Goal: Complete application form: Complete application form

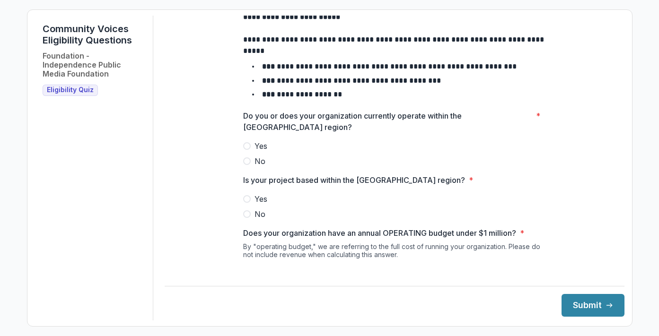
scroll to position [50, 0]
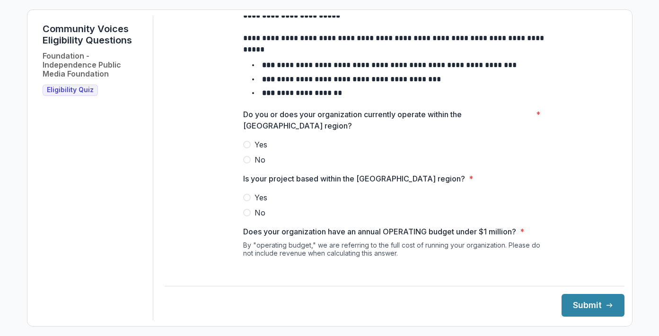
click at [247, 149] on span at bounding box center [247, 145] width 8 height 8
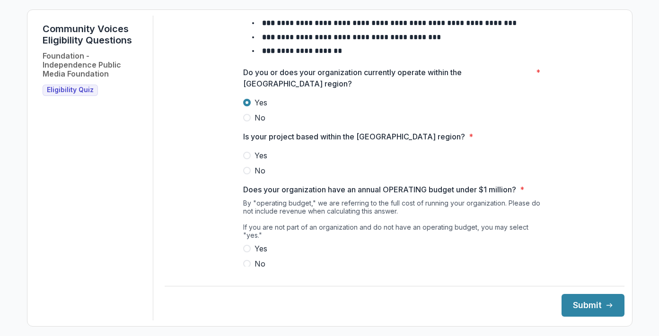
scroll to position [93, 0]
click at [245, 159] on span at bounding box center [247, 155] width 8 height 8
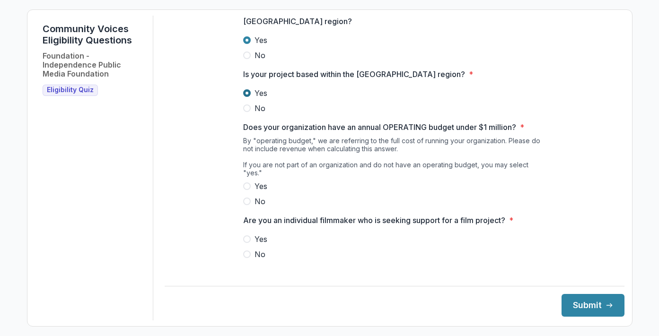
scroll to position [154, 0]
click at [248, 184] on span at bounding box center [247, 187] width 8 height 8
click at [247, 253] on span at bounding box center [247, 255] width 8 height 8
click at [563, 307] on button "Submit" at bounding box center [592, 305] width 63 height 23
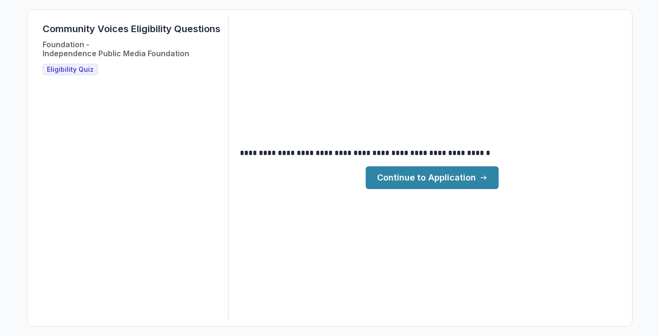
click at [455, 182] on link "Continue to Application" at bounding box center [432, 177] width 133 height 23
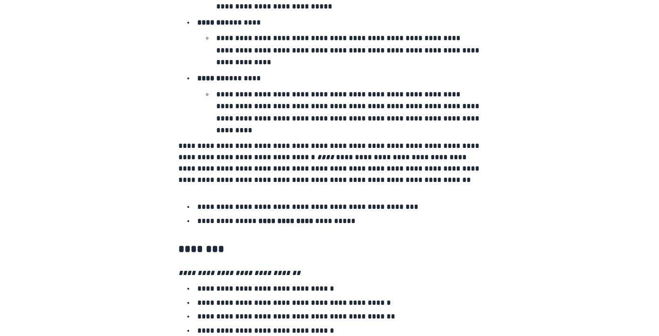
scroll to position [1582, 0]
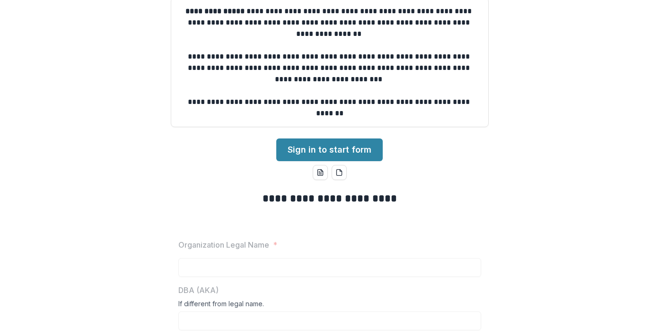
scroll to position [128, 0]
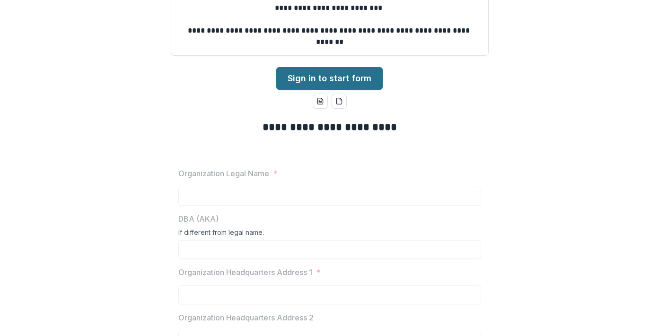
click at [350, 73] on link "Sign in to start form" at bounding box center [329, 78] width 106 height 23
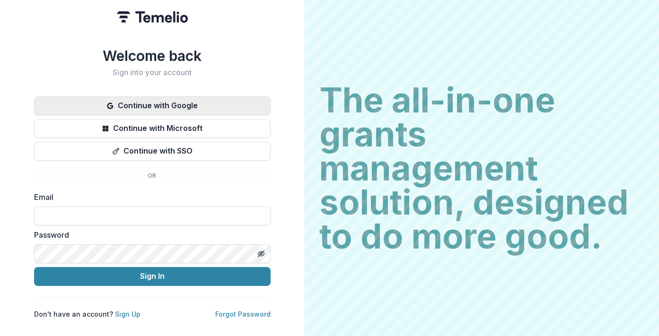
click at [224, 101] on button "Continue with Google" at bounding box center [152, 105] width 236 height 19
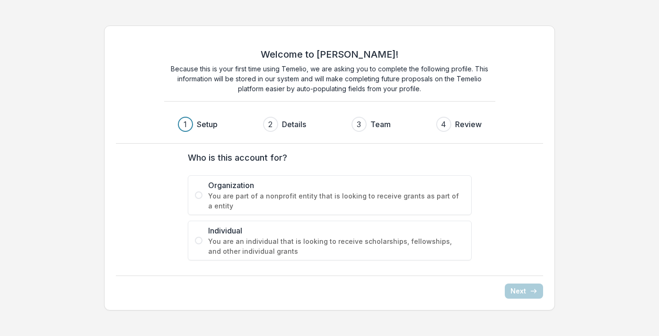
click at [379, 203] on span "You are part of a nonprofit entity that is looking to receive grants as part of…" at bounding box center [336, 201] width 256 height 20
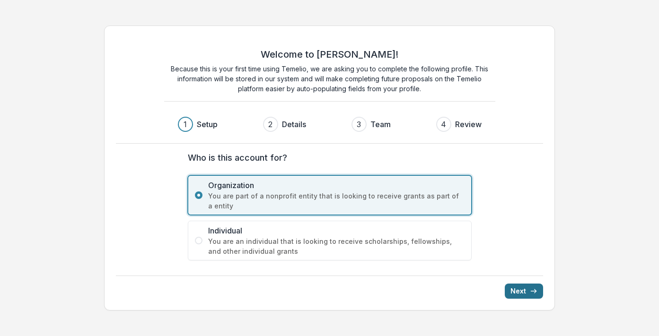
click at [514, 293] on button "Next" at bounding box center [524, 291] width 38 height 15
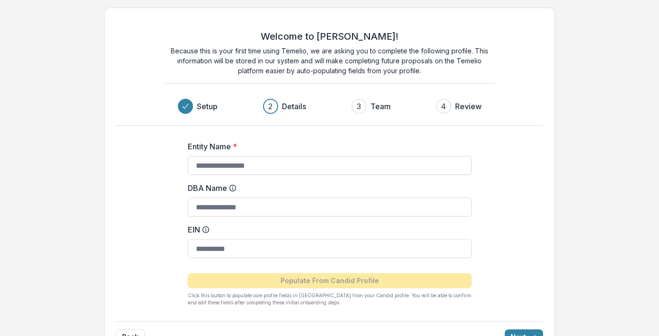
click at [414, 159] on input "Entity Name *" at bounding box center [330, 165] width 284 height 19
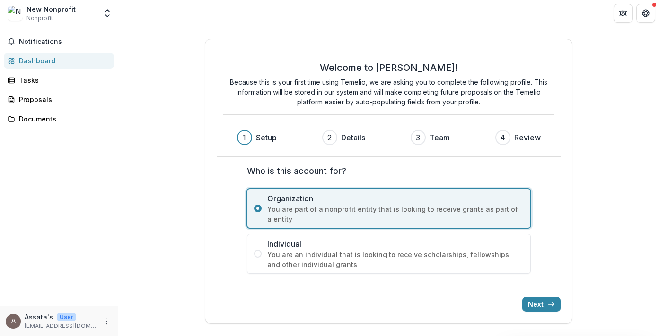
click at [361, 258] on span "You are an individual that is looking to receive scholarships, fellowships, and…" at bounding box center [395, 260] width 256 height 20
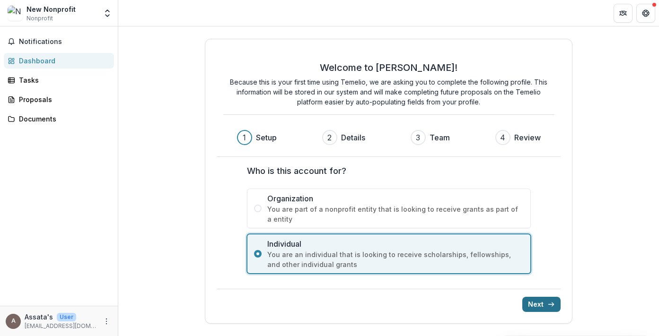
click at [533, 303] on button "Next" at bounding box center [541, 304] width 38 height 15
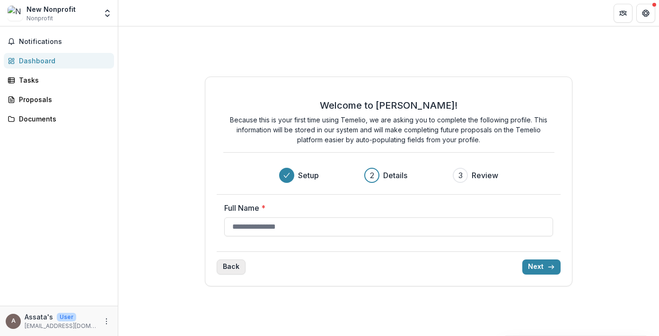
click at [230, 263] on button "Back" at bounding box center [231, 267] width 29 height 15
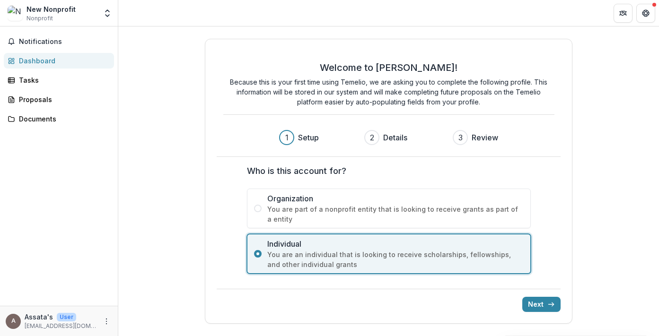
click at [285, 205] on span "You are part of a nonprofit entity that is looking to receive grants as part of…" at bounding box center [395, 214] width 256 height 20
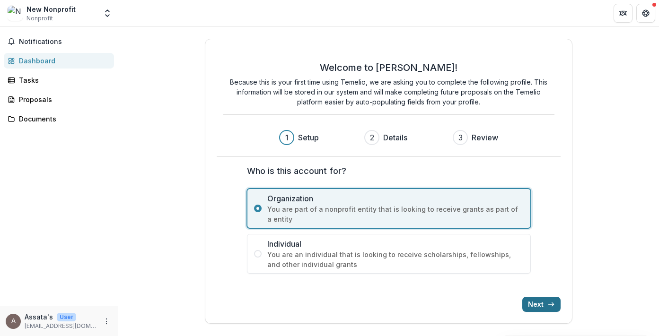
click at [549, 305] on line "submit" at bounding box center [551, 305] width 5 height 0
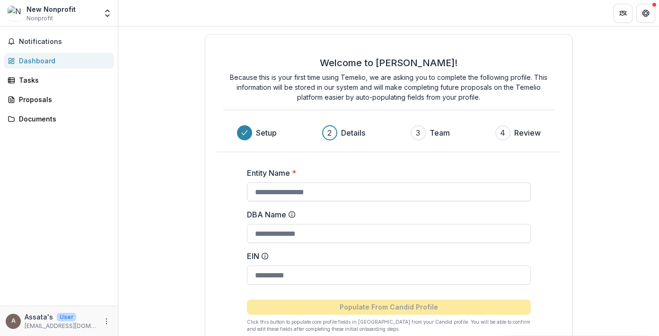
click at [380, 188] on input "Entity Name *" at bounding box center [389, 192] width 284 height 19
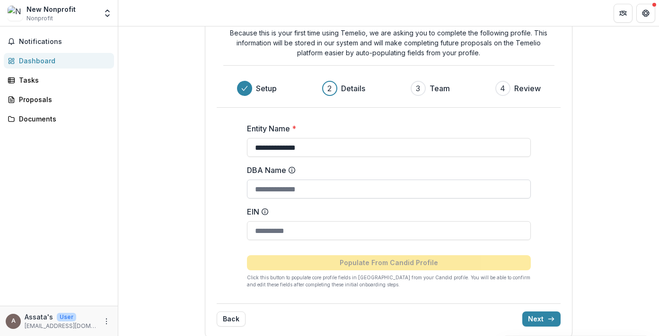
scroll to position [54, 0]
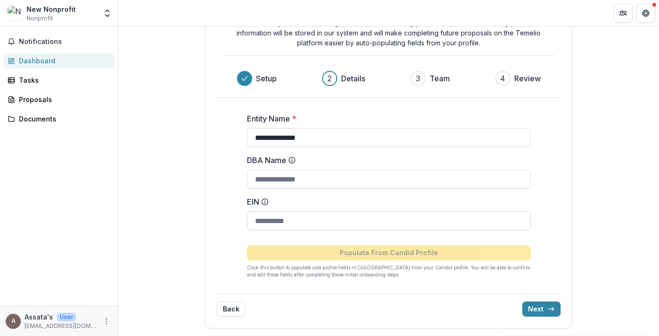
type input "**********"
click at [311, 214] on input "EIN" at bounding box center [389, 220] width 284 height 19
paste input "**********"
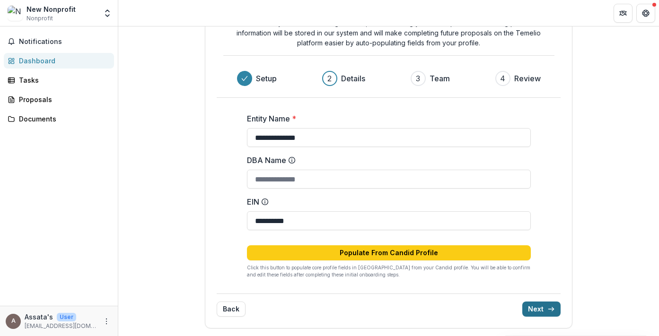
type input "**********"
click at [535, 310] on button "Next" at bounding box center [541, 309] width 38 height 15
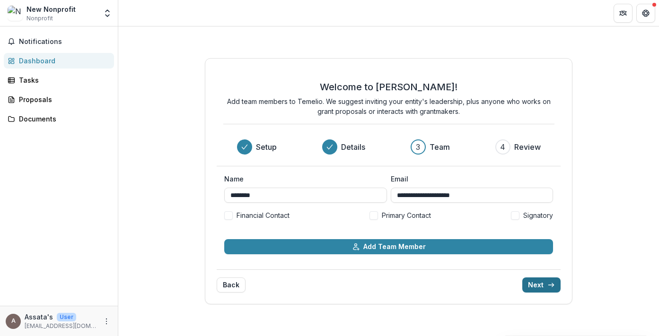
scroll to position [0, 0]
click at [232, 216] on span at bounding box center [228, 215] width 9 height 9
click at [226, 215] on icon at bounding box center [228, 215] width 4 height 3
click at [374, 217] on span at bounding box center [373, 215] width 9 height 9
click at [514, 216] on span at bounding box center [515, 215] width 9 height 9
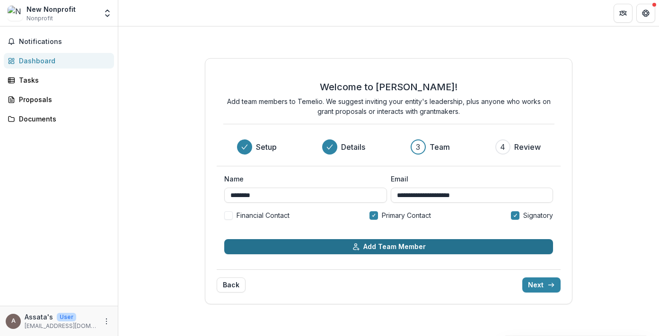
click at [335, 247] on button "Add Team Member" at bounding box center [388, 246] width 329 height 15
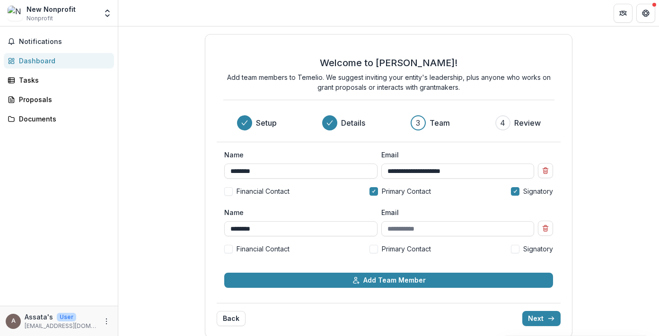
type input "********"
click at [231, 248] on span at bounding box center [228, 249] width 9 height 9
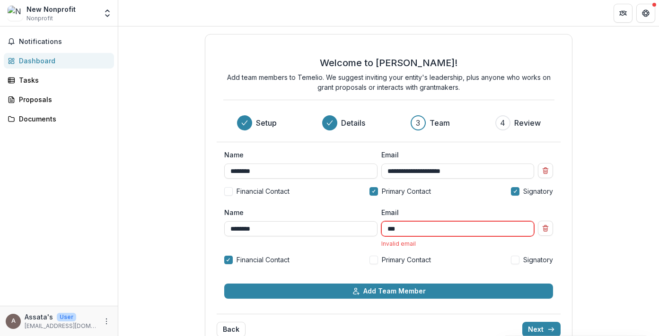
click at [398, 227] on input "***" at bounding box center [457, 228] width 153 height 15
paste input "**********"
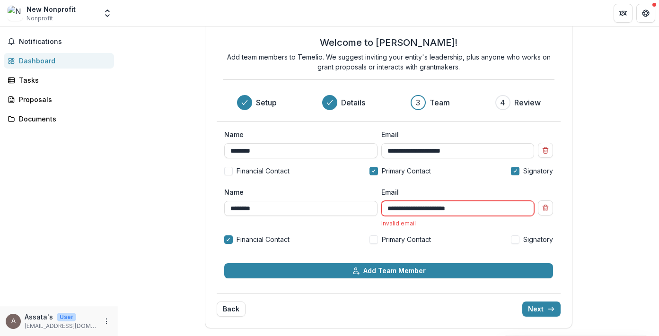
scroll to position [20, 0]
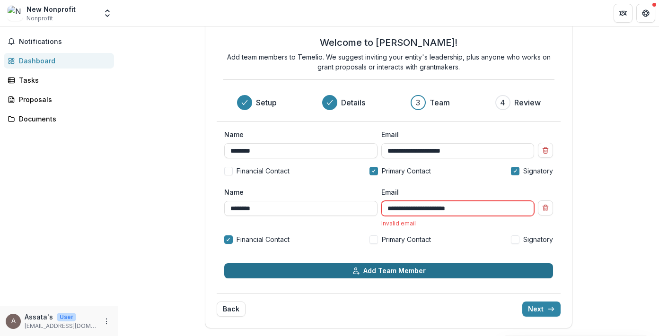
type input "**********"
click at [431, 269] on button "Add Team Member" at bounding box center [388, 270] width 329 height 15
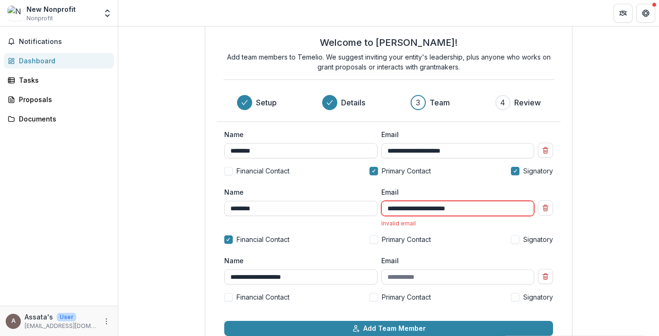
type input "**********"
click at [374, 296] on span at bounding box center [373, 297] width 9 height 9
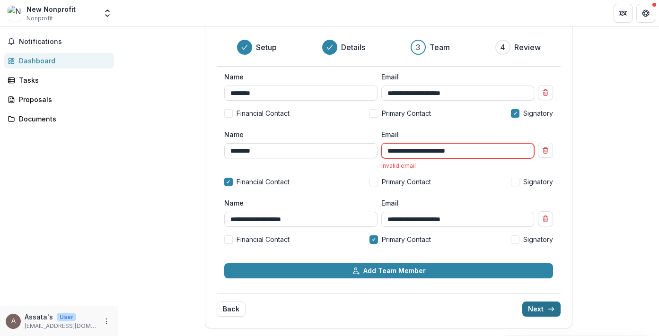
scroll to position [76, 0]
type input "**********"
click at [532, 311] on button "Next" at bounding box center [541, 309] width 38 height 15
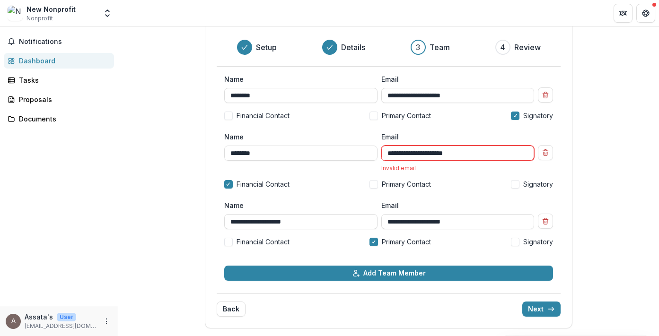
scroll to position [67, 0]
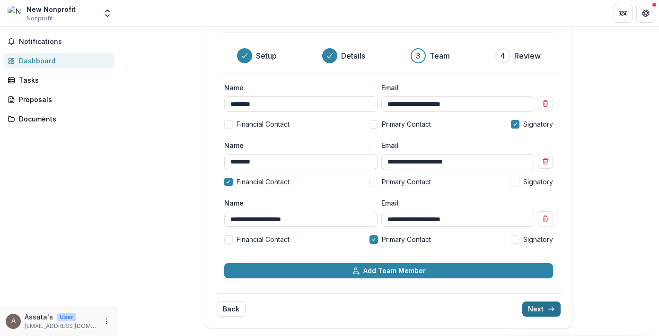
type input "**********"
click at [532, 308] on button "Next" at bounding box center [541, 309] width 38 height 15
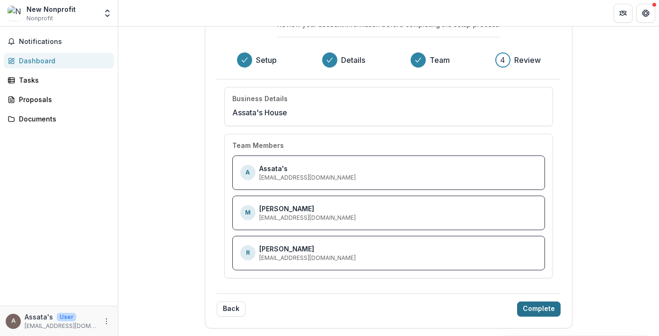
scroll to position [52, 0]
click at [536, 312] on button "Complete" at bounding box center [539, 310] width 44 height 15
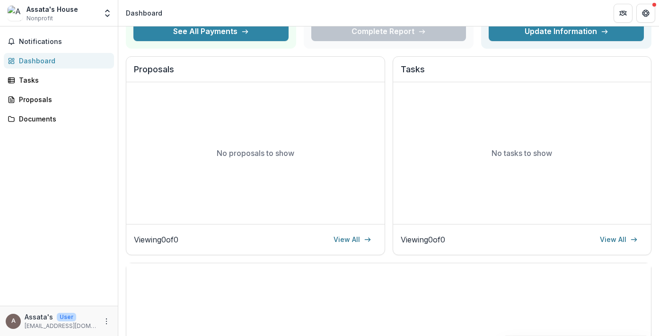
scroll to position [84, 0]
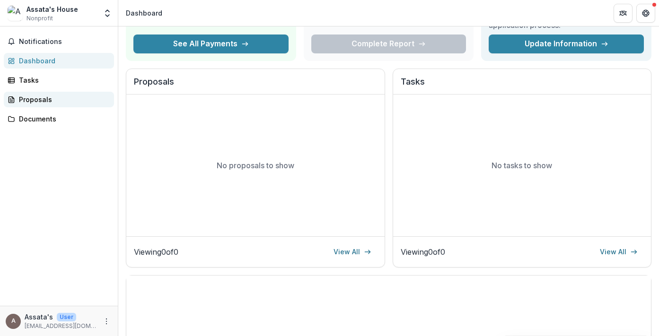
click at [49, 99] on div "Proposals" at bounding box center [63, 100] width 88 height 10
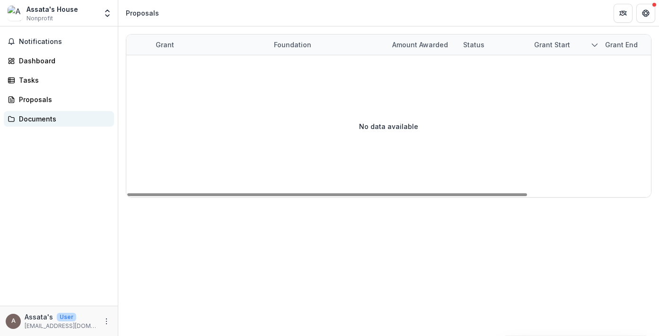
click at [43, 117] on div "Documents" at bounding box center [63, 119] width 88 height 10
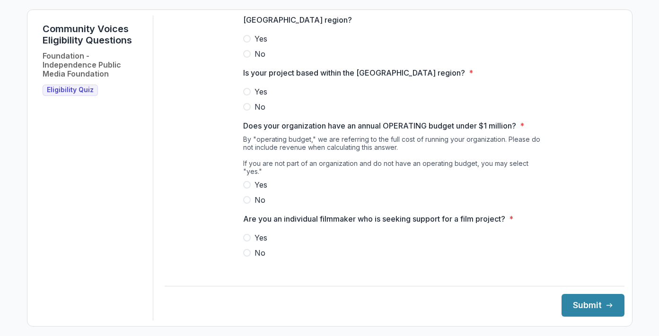
scroll to position [154, 0]
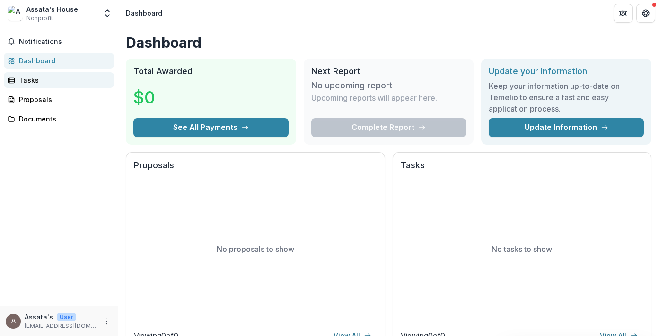
click at [72, 76] on div "Tasks" at bounding box center [63, 80] width 88 height 10
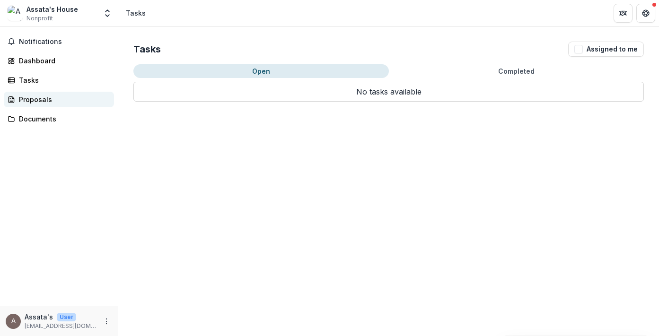
click at [67, 101] on div "Proposals" at bounding box center [63, 100] width 88 height 10
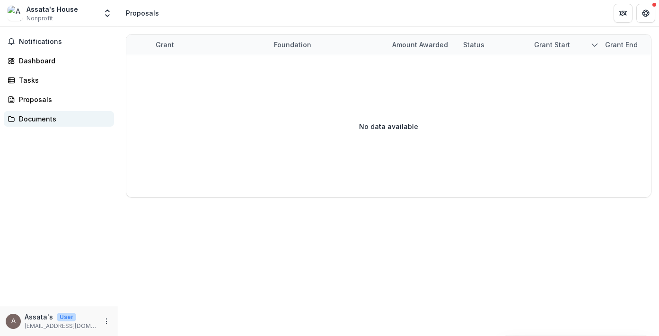
click at [62, 119] on div "Documents" at bounding box center [63, 119] width 88 height 10
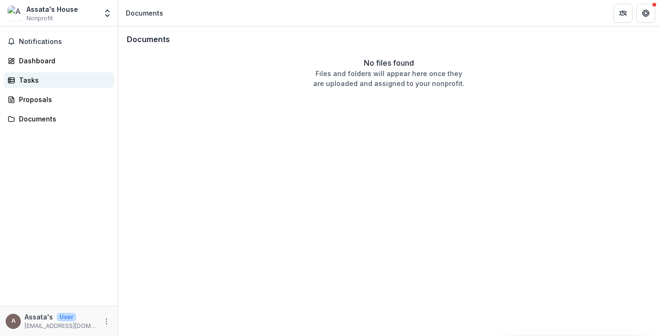
click at [53, 78] on div "Tasks" at bounding box center [63, 80] width 88 height 10
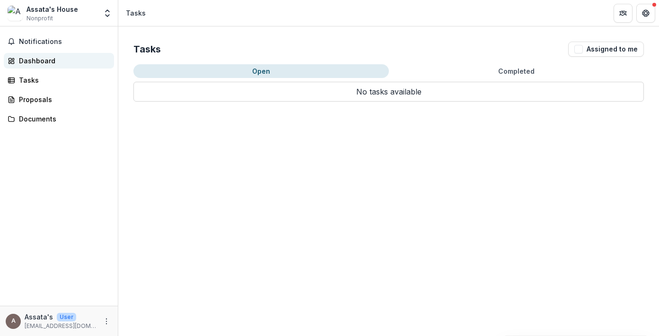
click at [53, 60] on div "Dashboard" at bounding box center [63, 61] width 88 height 10
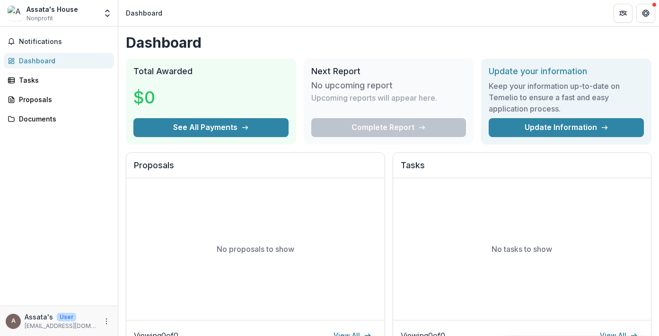
scroll to position [166, 0]
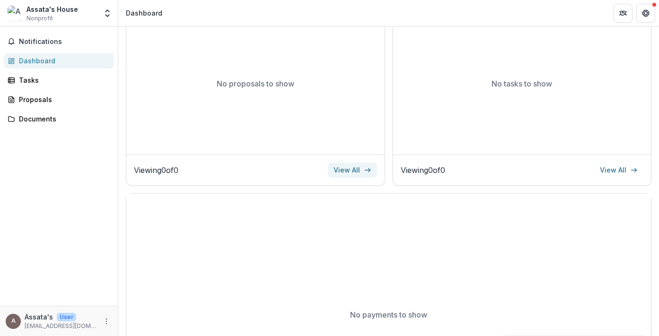
click at [349, 168] on link "View All" at bounding box center [352, 170] width 49 height 15
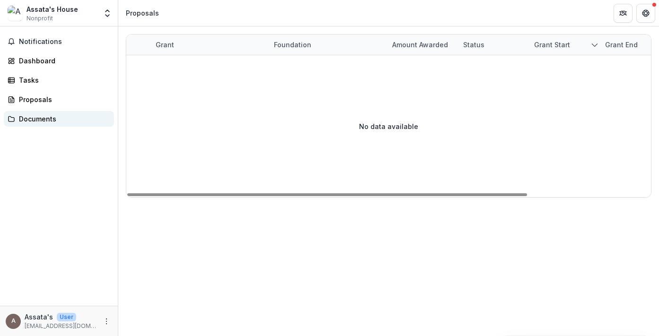
click at [64, 126] on link "Documents" at bounding box center [59, 119] width 110 height 16
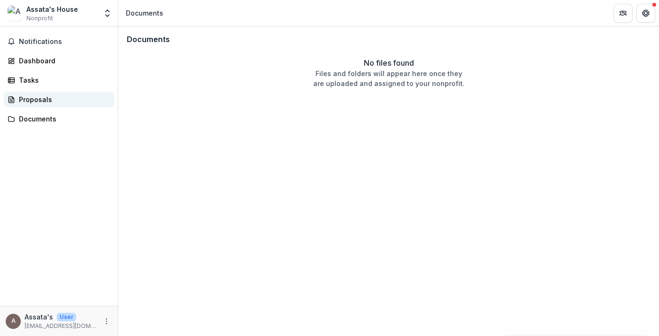
click at [49, 104] on div "Proposals" at bounding box center [63, 100] width 88 height 10
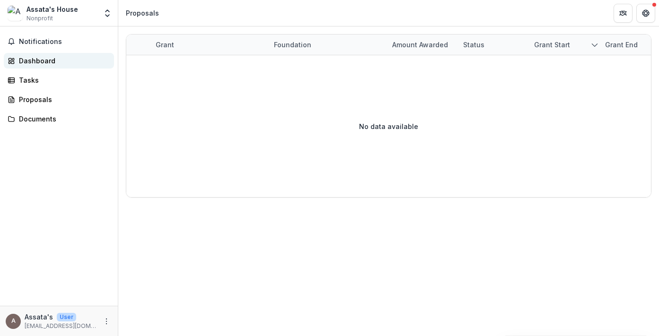
click at [43, 68] on link "Dashboard" at bounding box center [59, 61] width 110 height 16
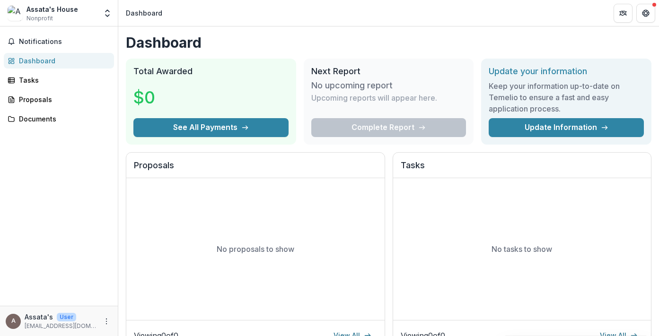
click at [45, 51] on div "Notifications Dashboard Tasks Proposals Documents" at bounding box center [59, 166] width 118 height 280
